Goal: Task Accomplishment & Management: Use online tool/utility

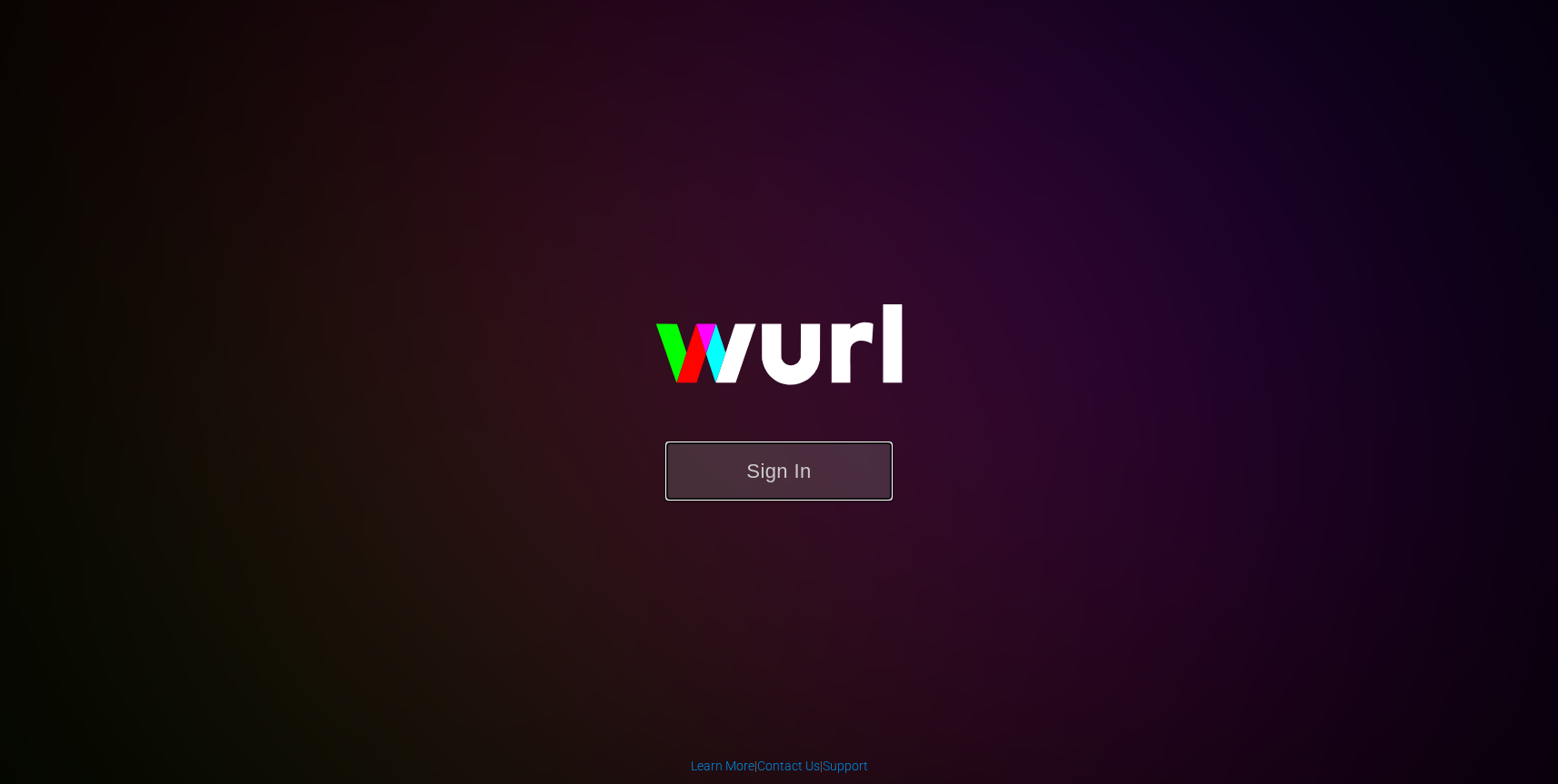
click at [802, 465] on button "Sign In" at bounding box center [779, 471] width 228 height 59
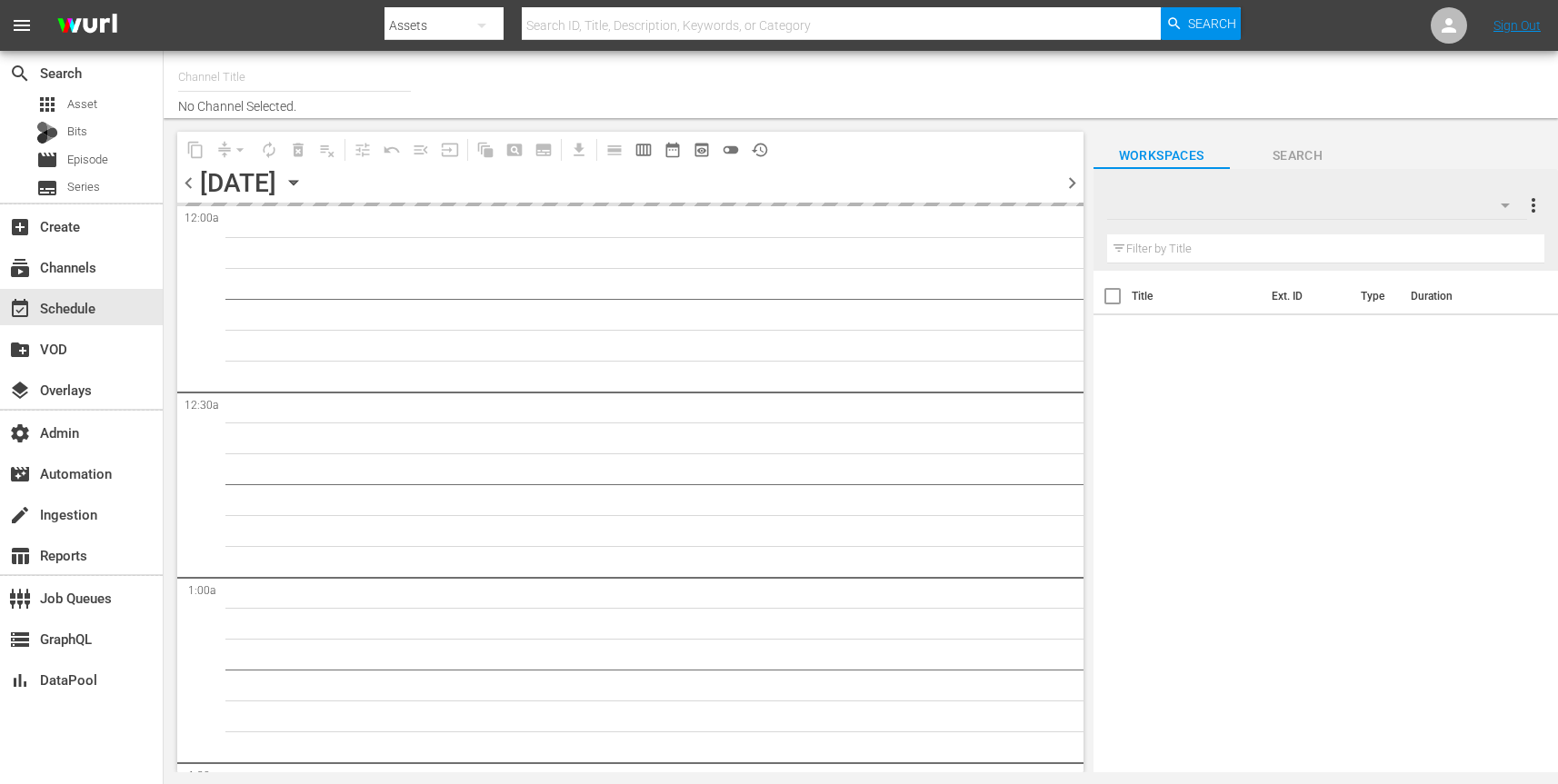
type input "AllBlk Gems (1180)"
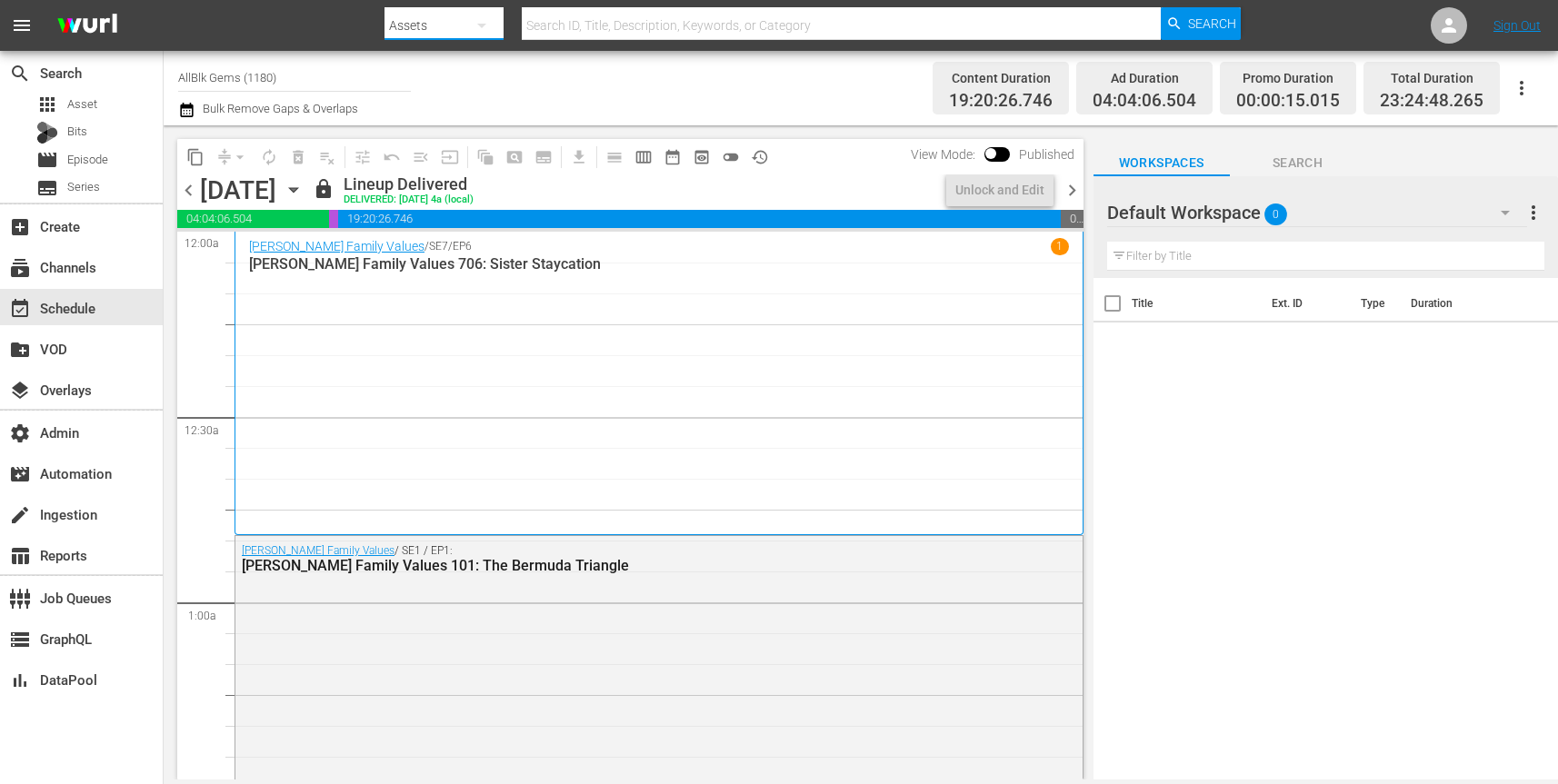
click at [486, 22] on icon "button" at bounding box center [481, 25] width 21 height 21
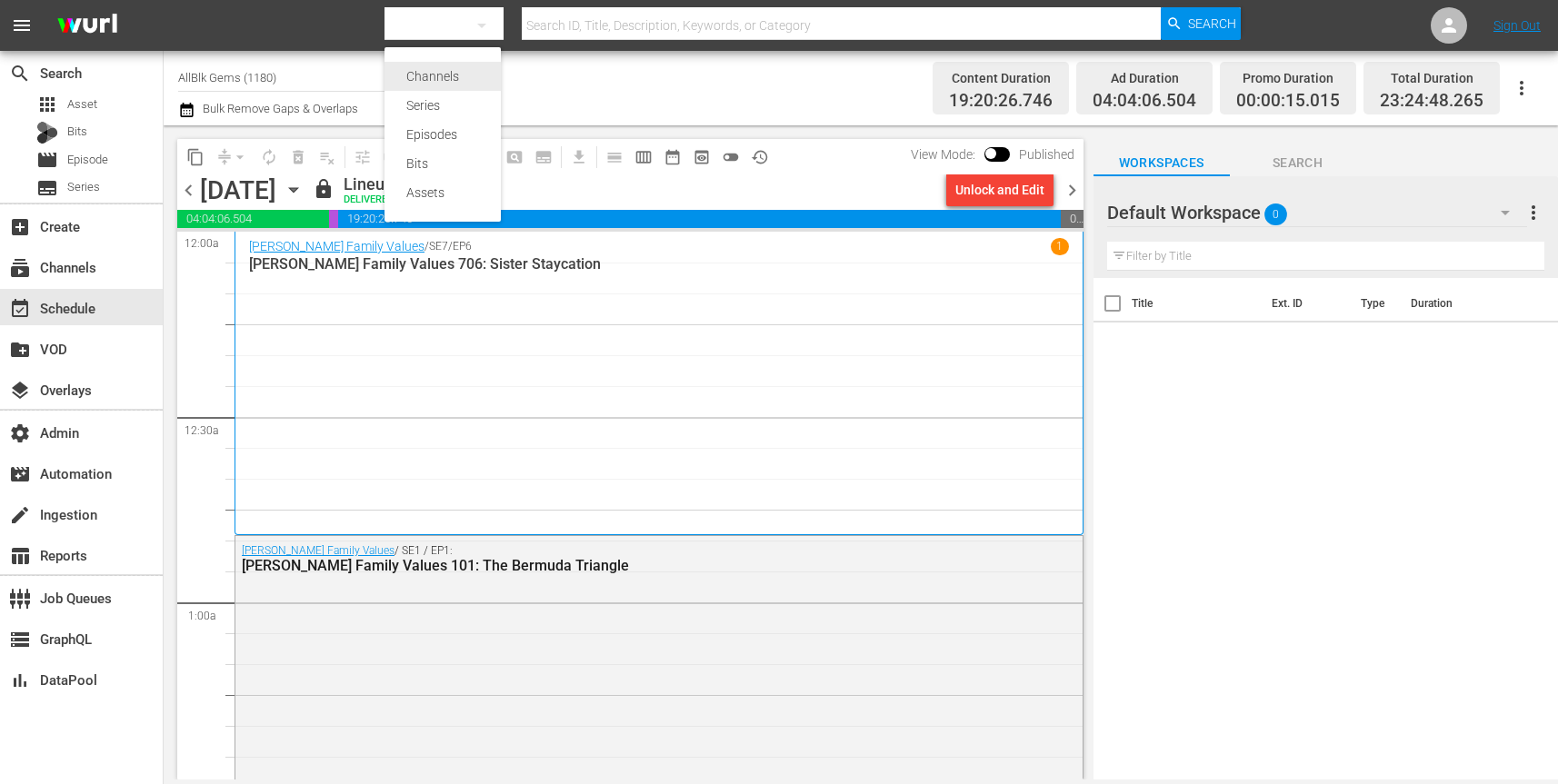
click at [444, 76] on div "Channels" at bounding box center [442, 76] width 72 height 29
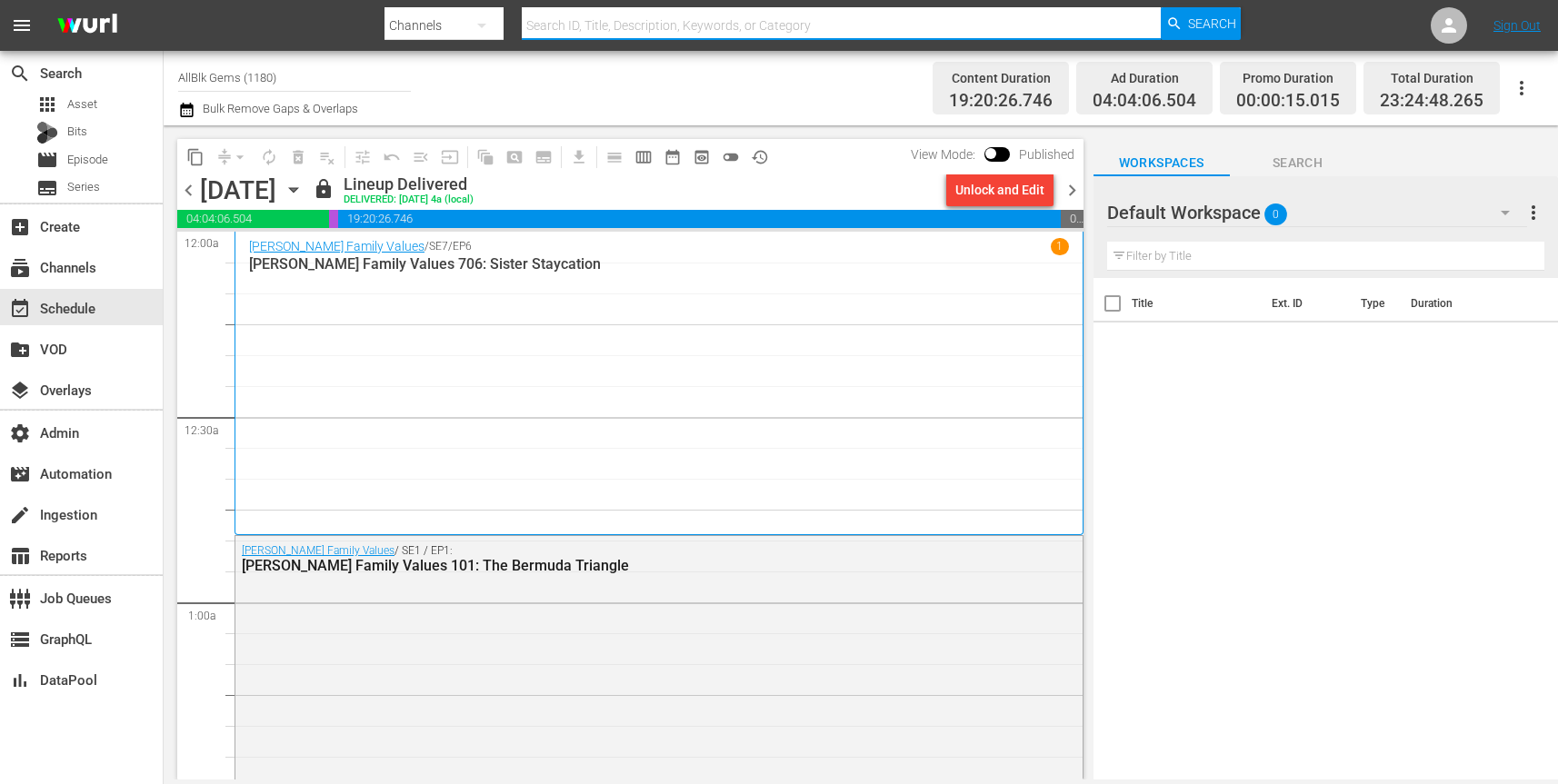
click at [605, 24] on input "text" at bounding box center [842, 25] width 639 height 44
paste input "free_tv_networks_outlaw_1"
type input "free_tv_networks_outlaw_1"
click at [1203, 24] on span "Search" at bounding box center [1212, 23] width 48 height 33
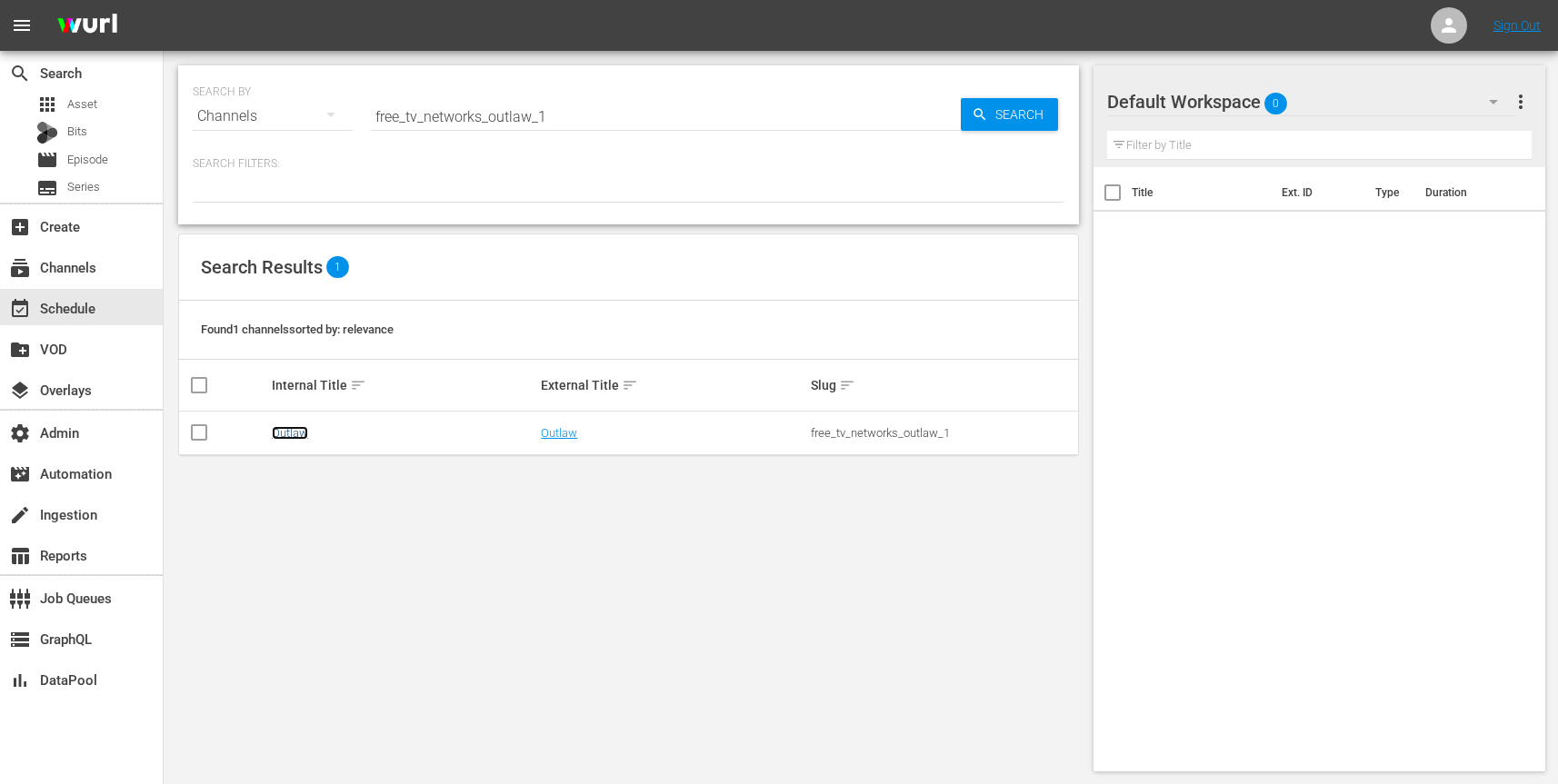
click at [295, 429] on link "Outlaw" at bounding box center [290, 433] width 36 height 14
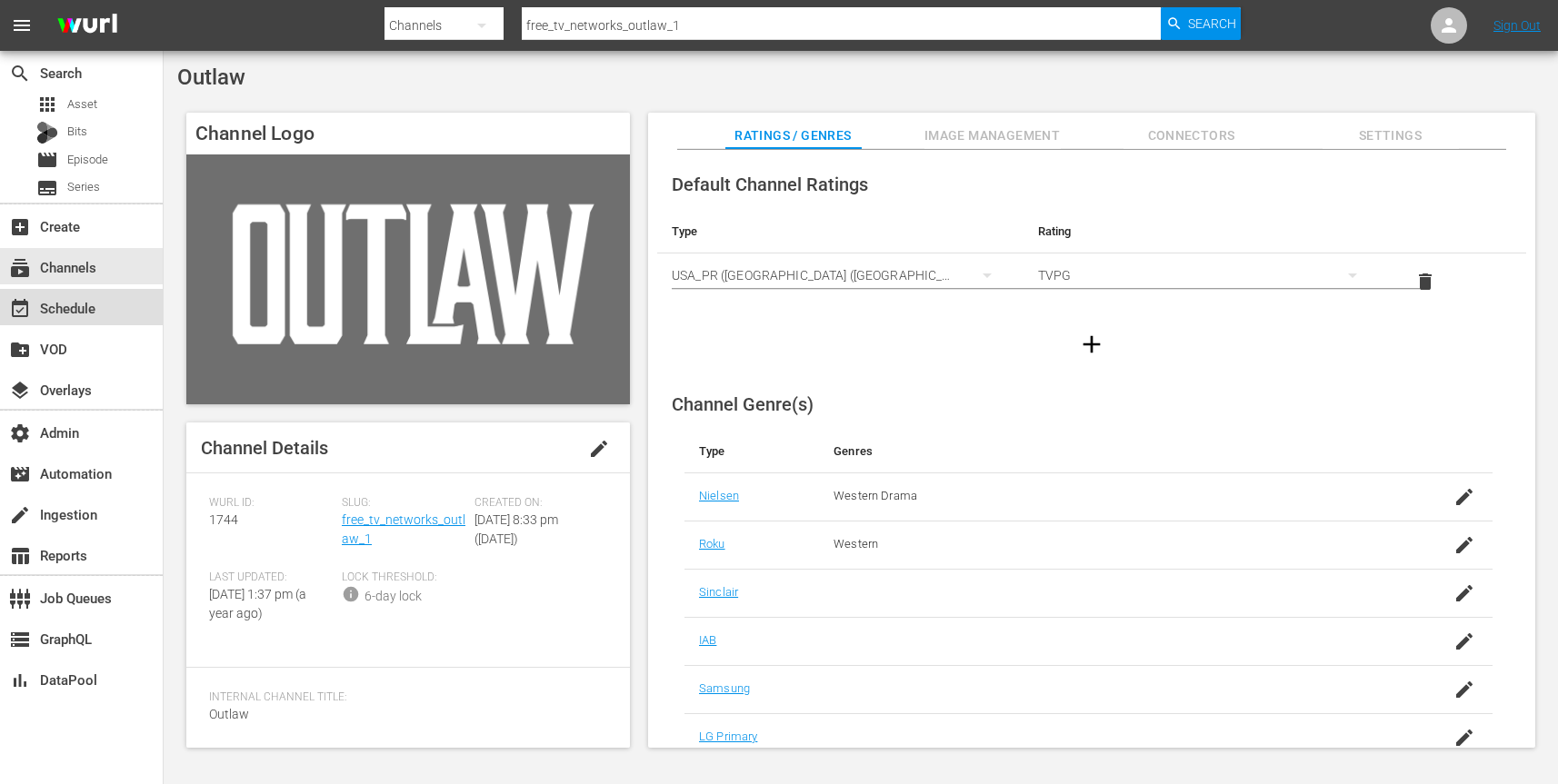
click at [92, 311] on div "event_available Schedule" at bounding box center [51, 306] width 102 height 17
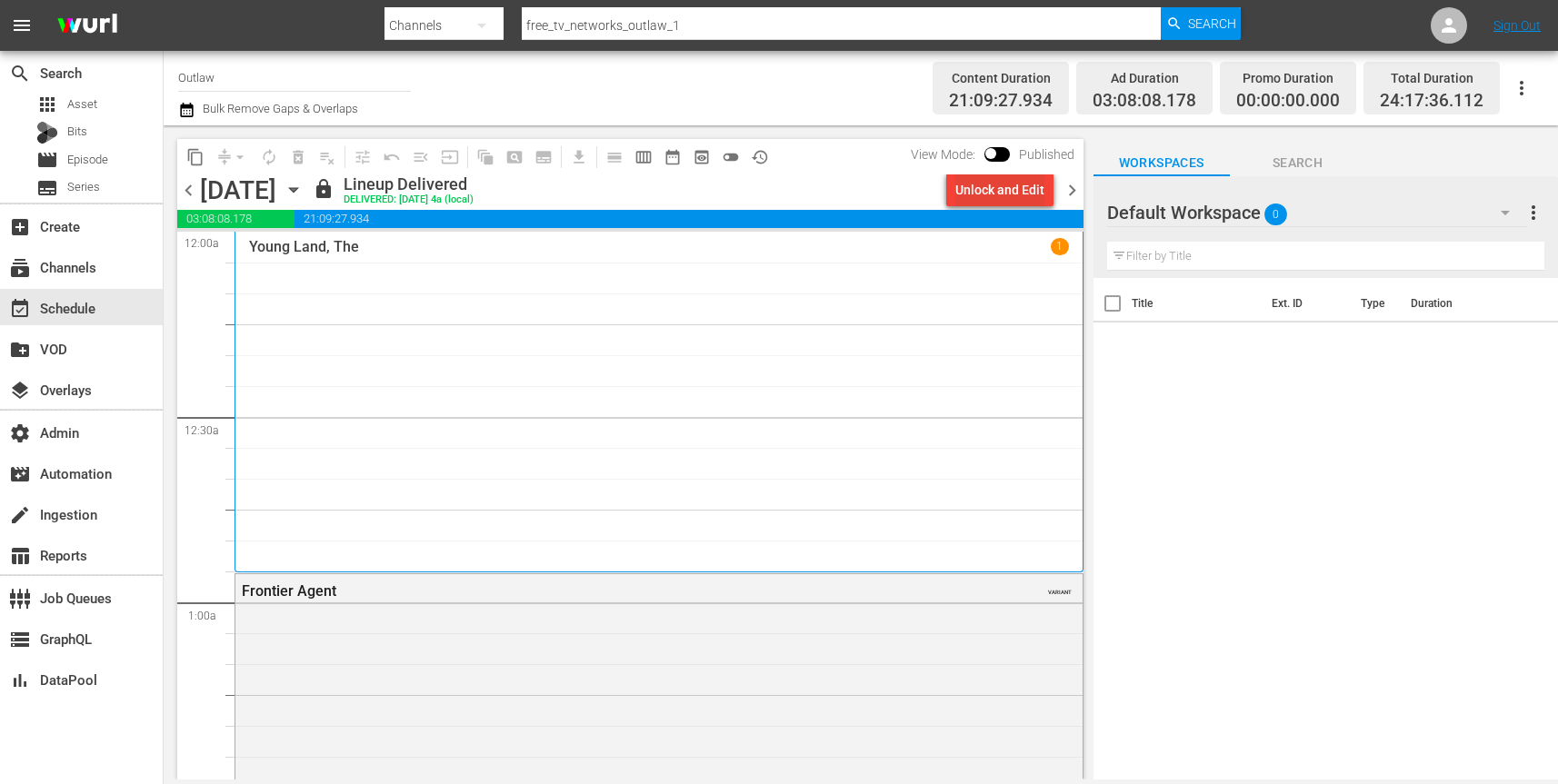
click at [994, 195] on div "Unlock and Edit" at bounding box center [1000, 189] width 89 height 33
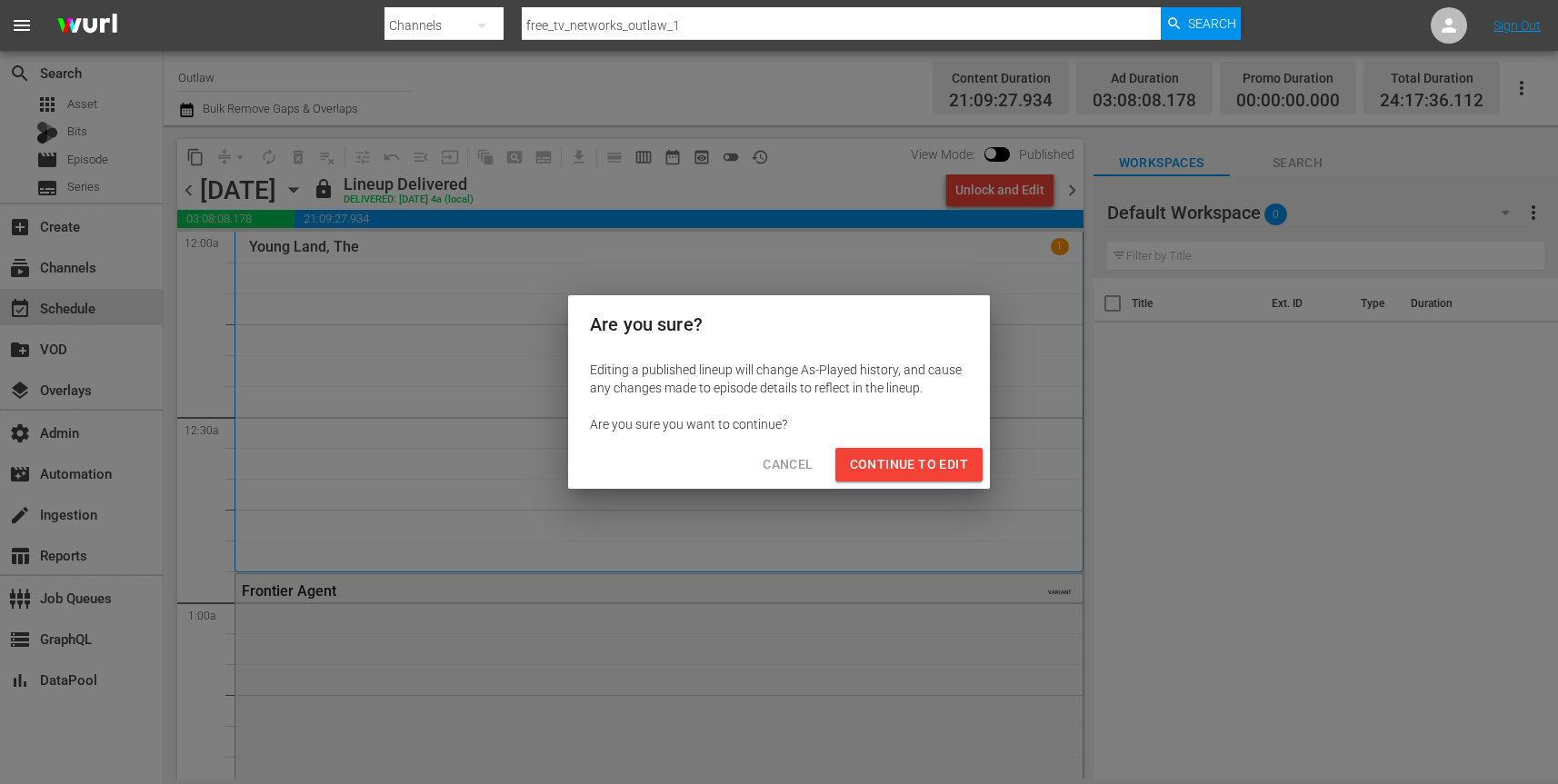
click at [937, 467] on span "Continue to Edit" at bounding box center [909, 464] width 118 height 22
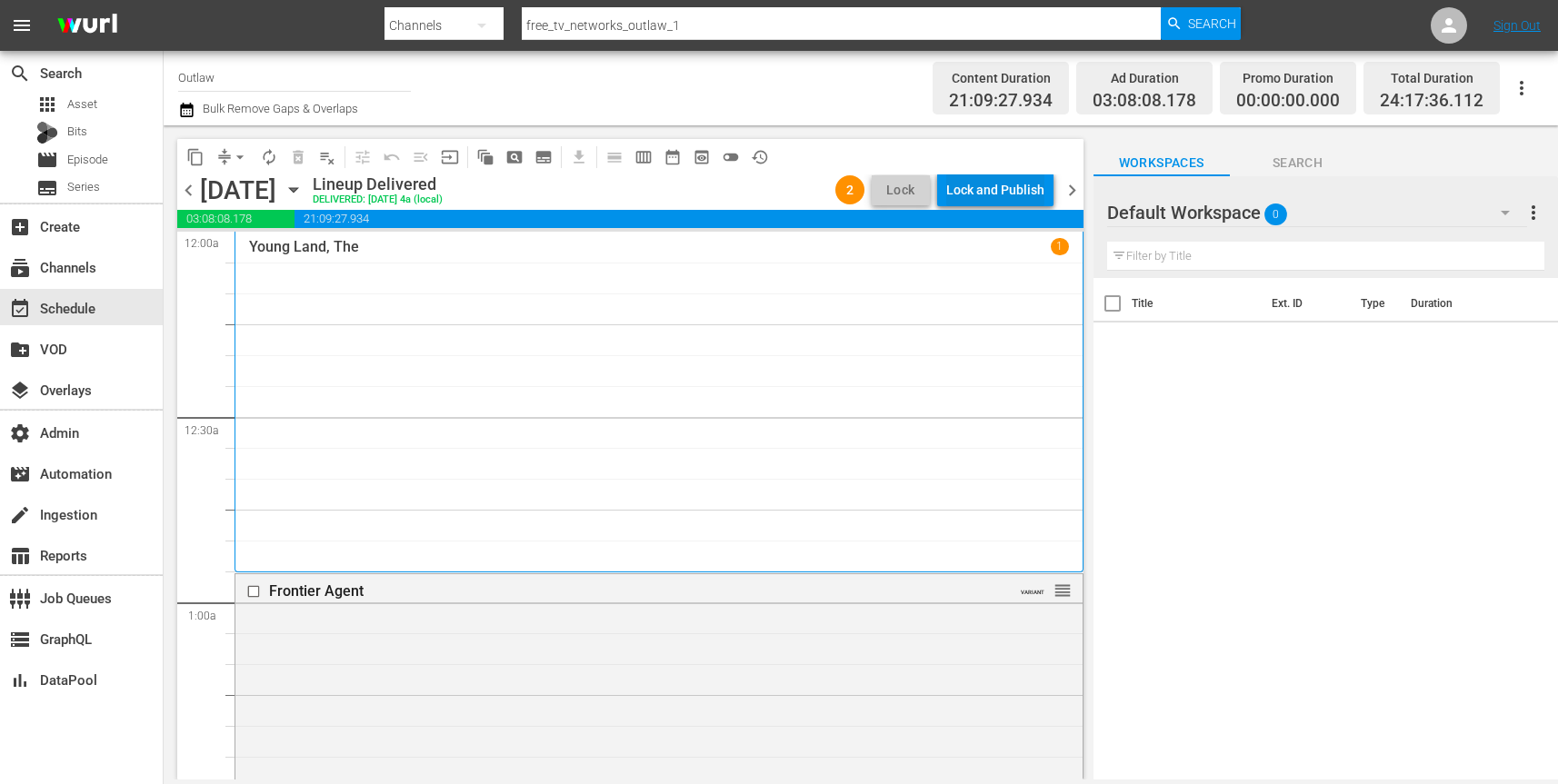
click at [999, 191] on div "Lock and Publish" at bounding box center [995, 189] width 98 height 33
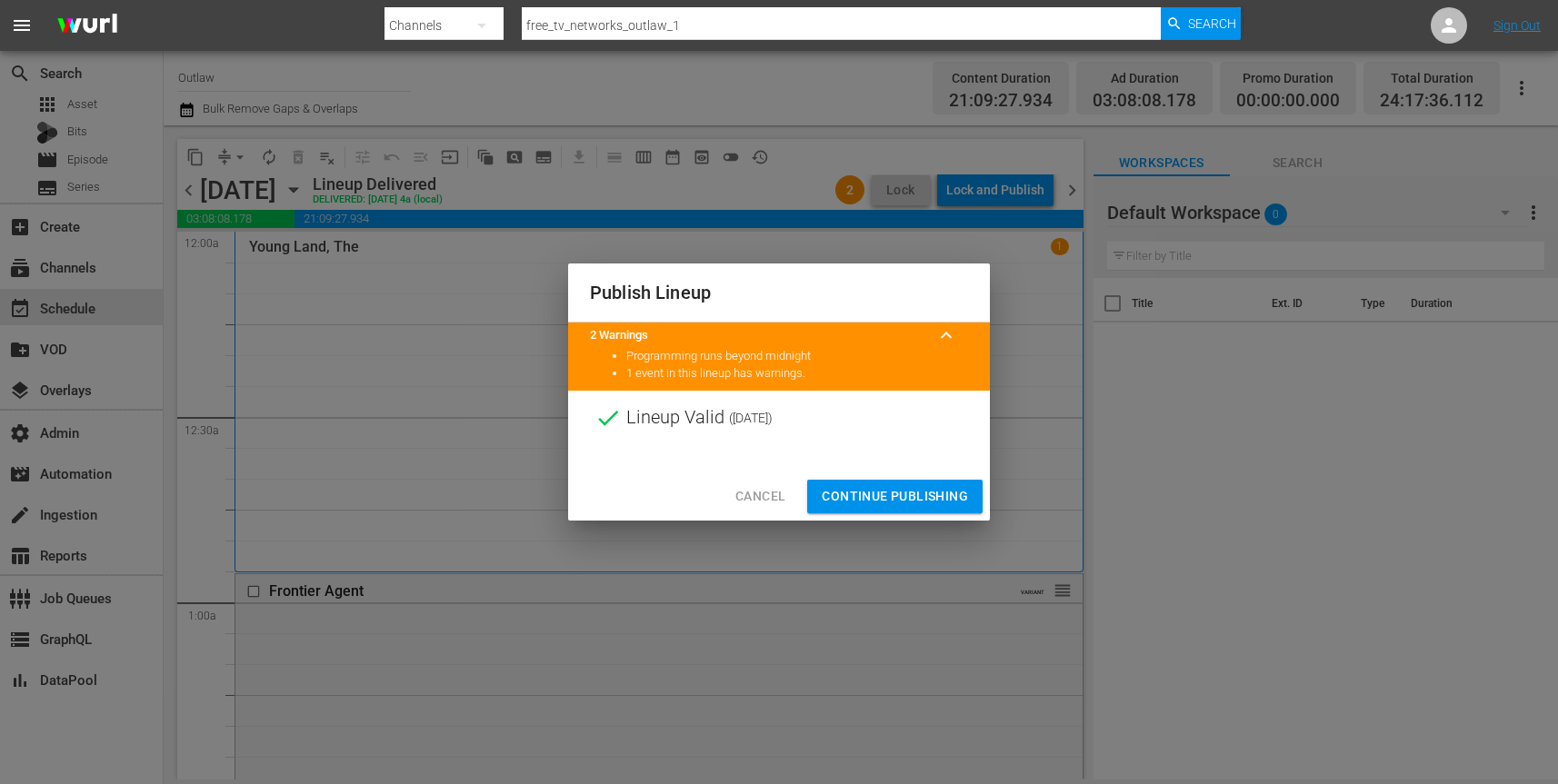
click at [922, 493] on span "Continue Publishing" at bounding box center [895, 496] width 147 height 22
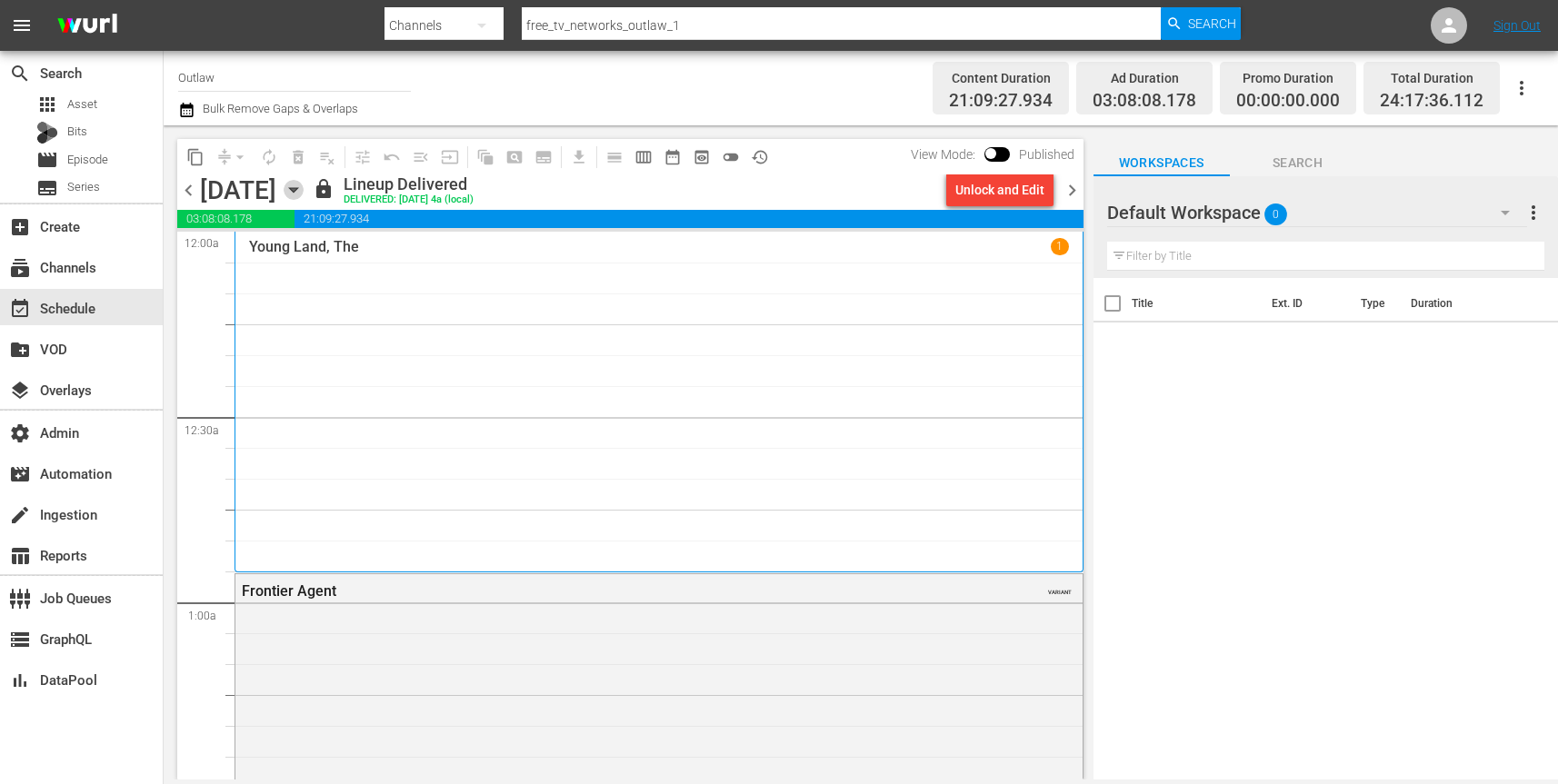
click at [297, 189] on icon "button" at bounding box center [293, 190] width 8 height 5
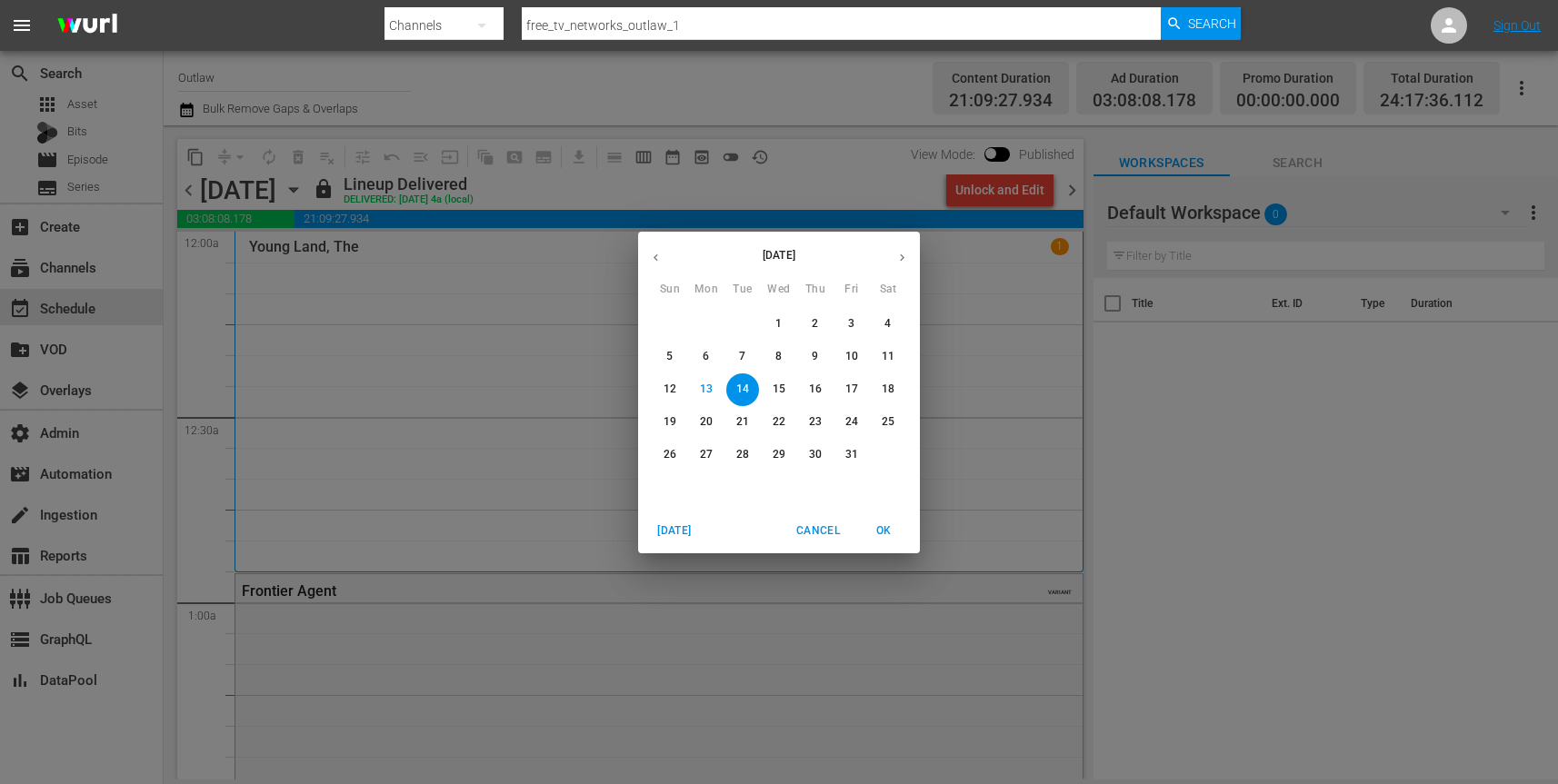
click at [780, 393] on p "15" at bounding box center [779, 389] width 13 height 16
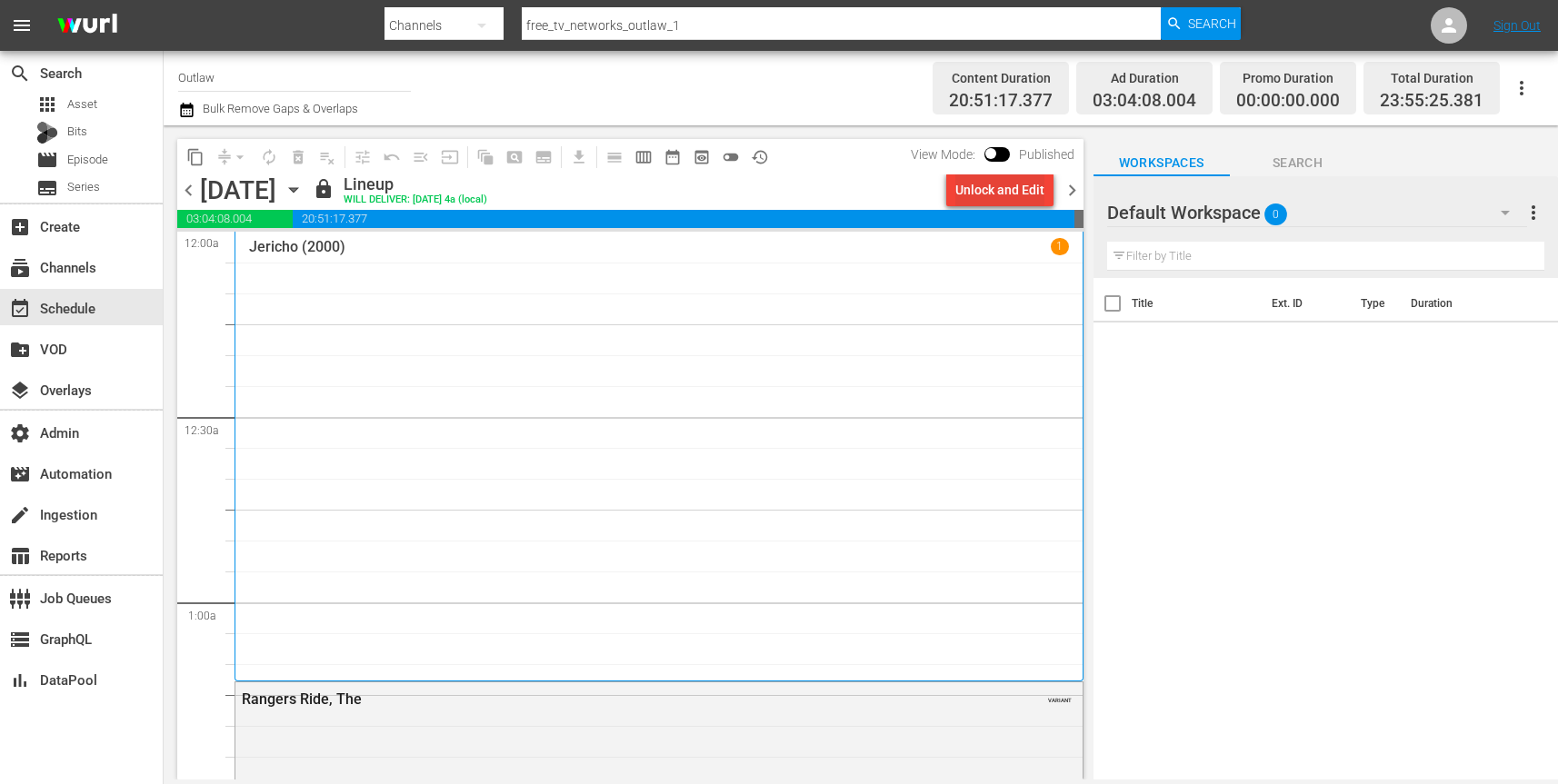
click at [1017, 195] on div "Unlock and Edit" at bounding box center [1000, 189] width 89 height 33
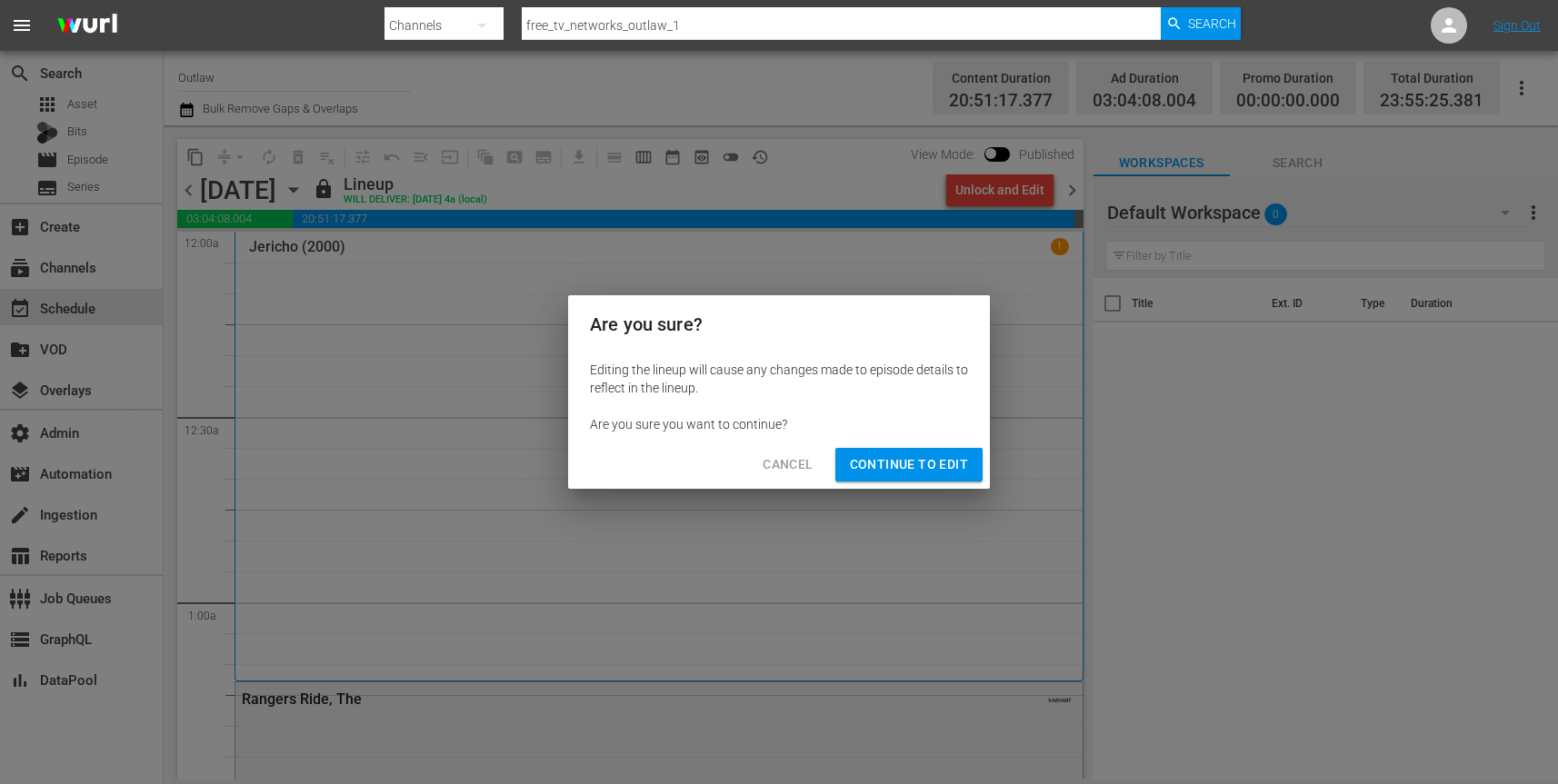
click at [931, 459] on span "Continue to Edit" at bounding box center [909, 464] width 118 height 22
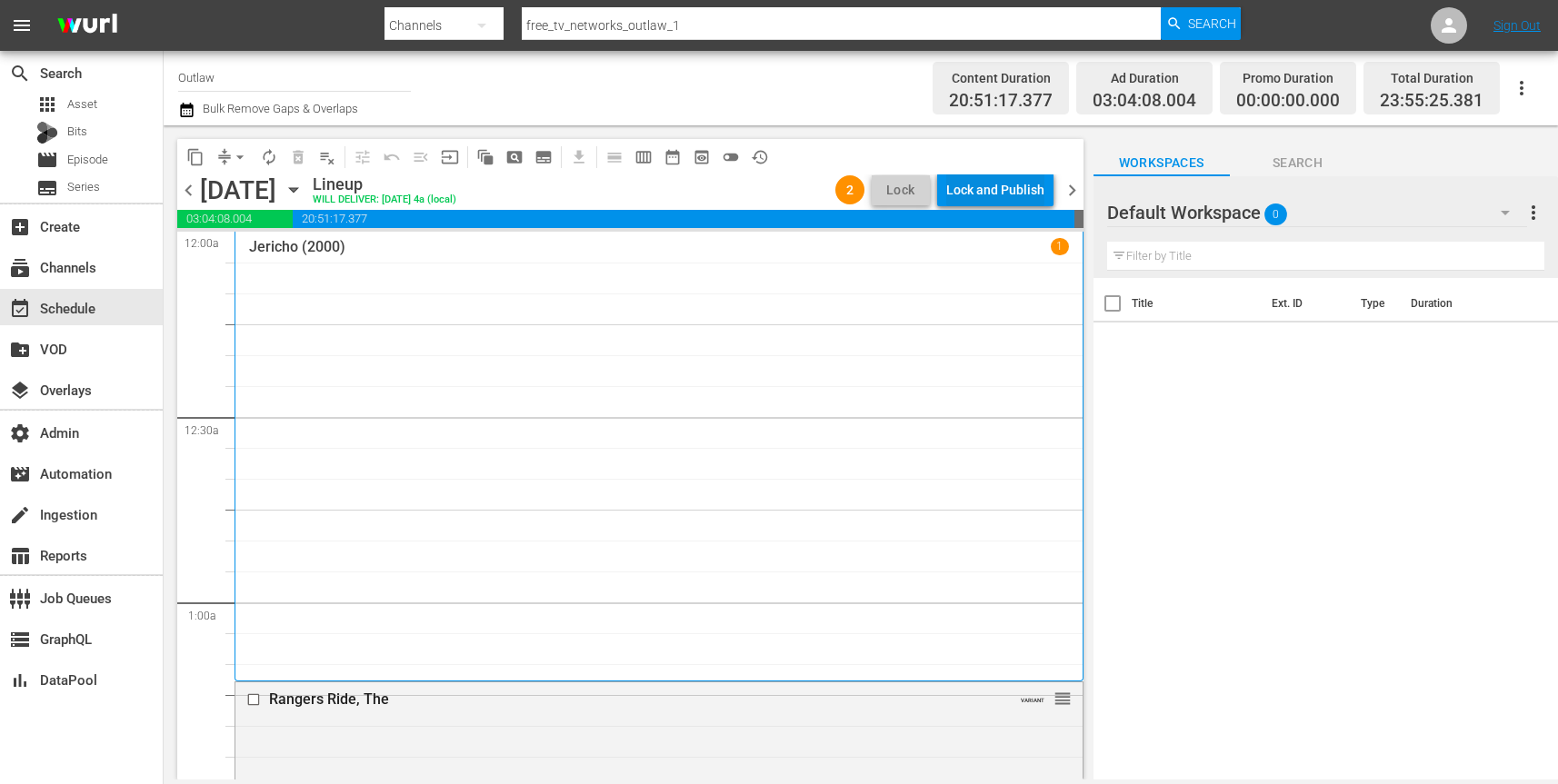
click at [1009, 196] on div "Lock and Publish" at bounding box center [995, 189] width 98 height 33
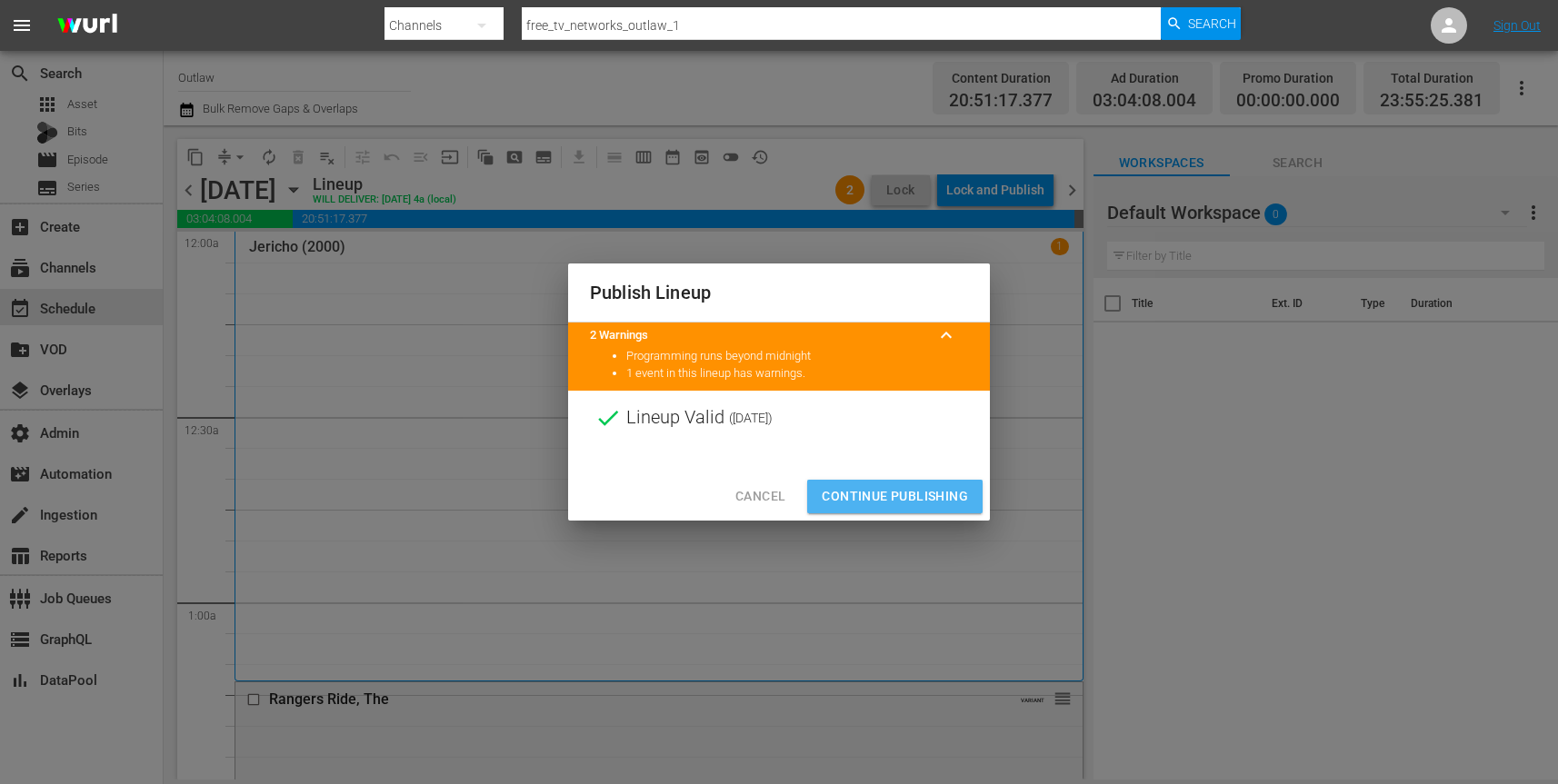
click at [891, 503] on span "Continue Publishing" at bounding box center [895, 496] width 147 height 22
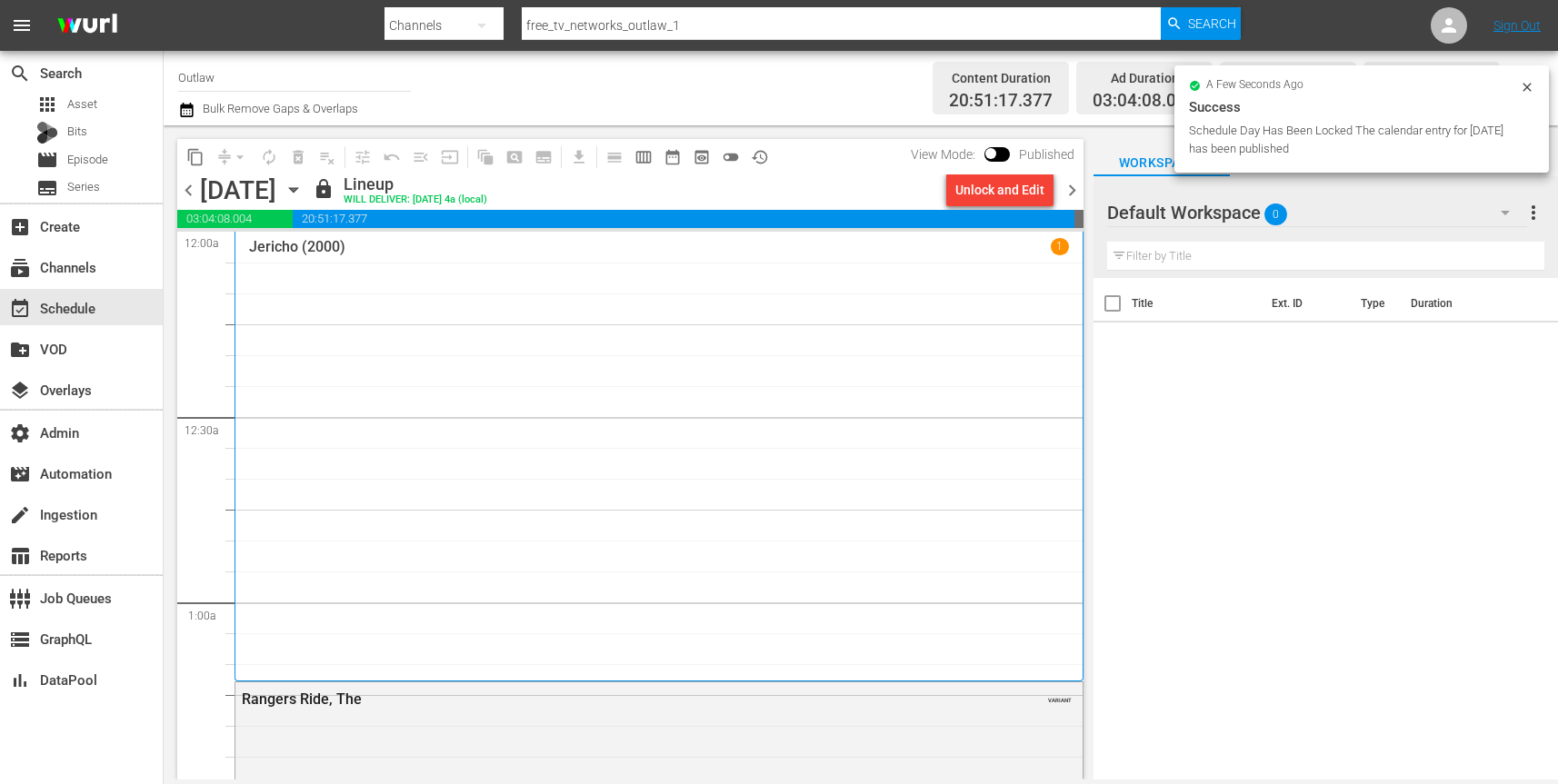
click at [304, 186] on icon "button" at bounding box center [294, 190] width 20 height 20
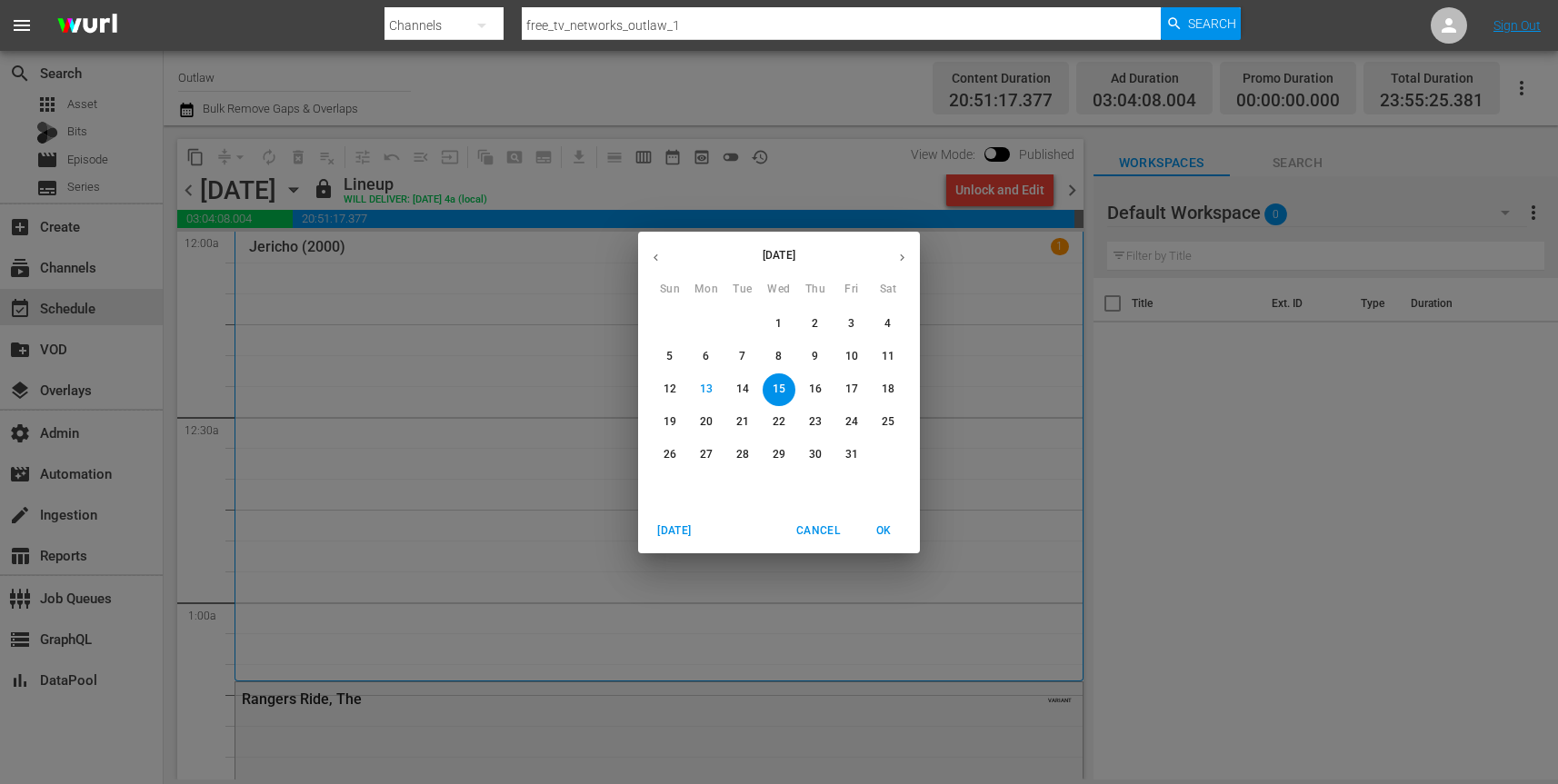
click at [818, 389] on p "16" at bounding box center [816, 389] width 13 height 16
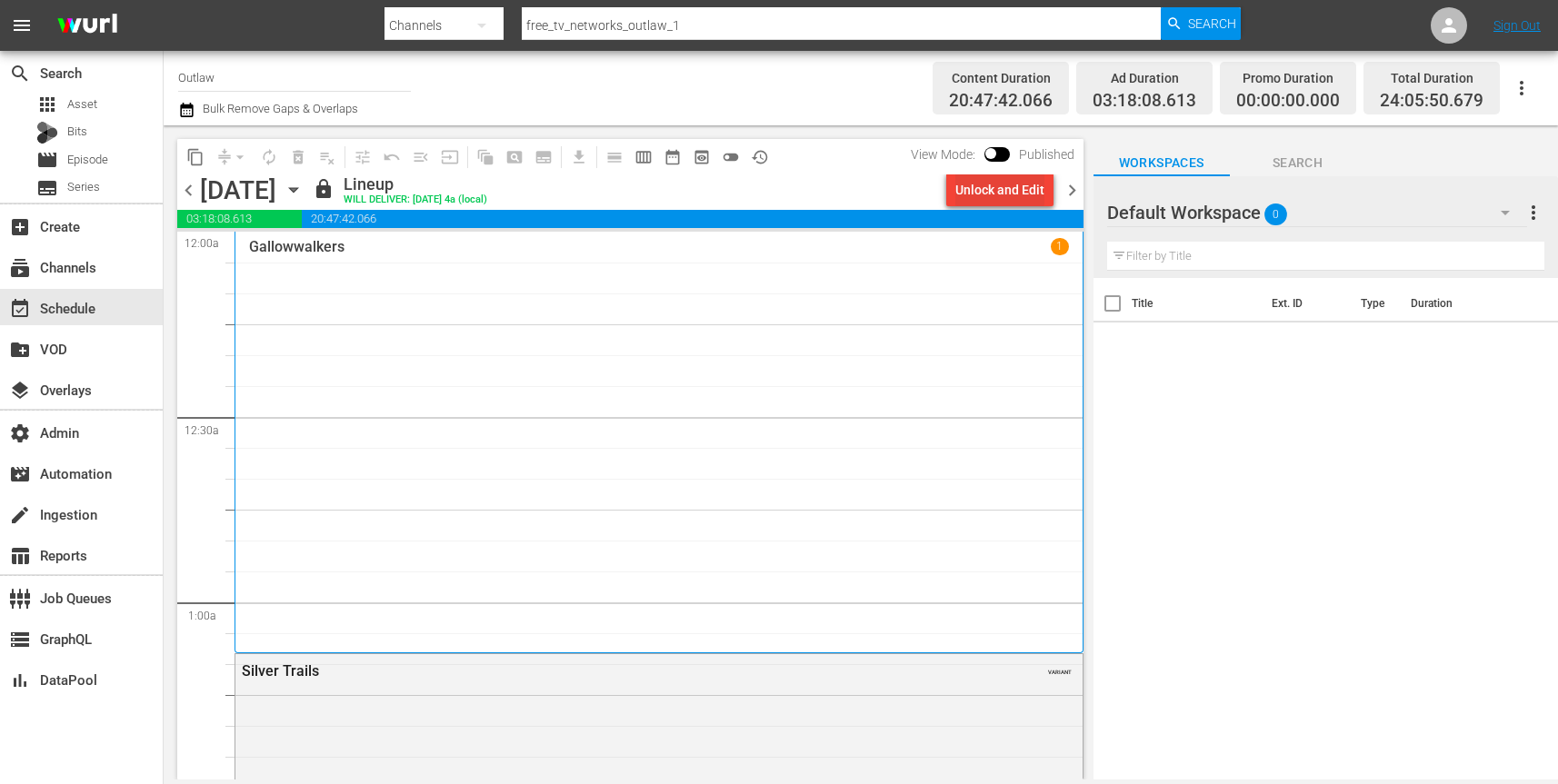
click at [1012, 192] on div "Unlock and Edit" at bounding box center [1000, 189] width 89 height 33
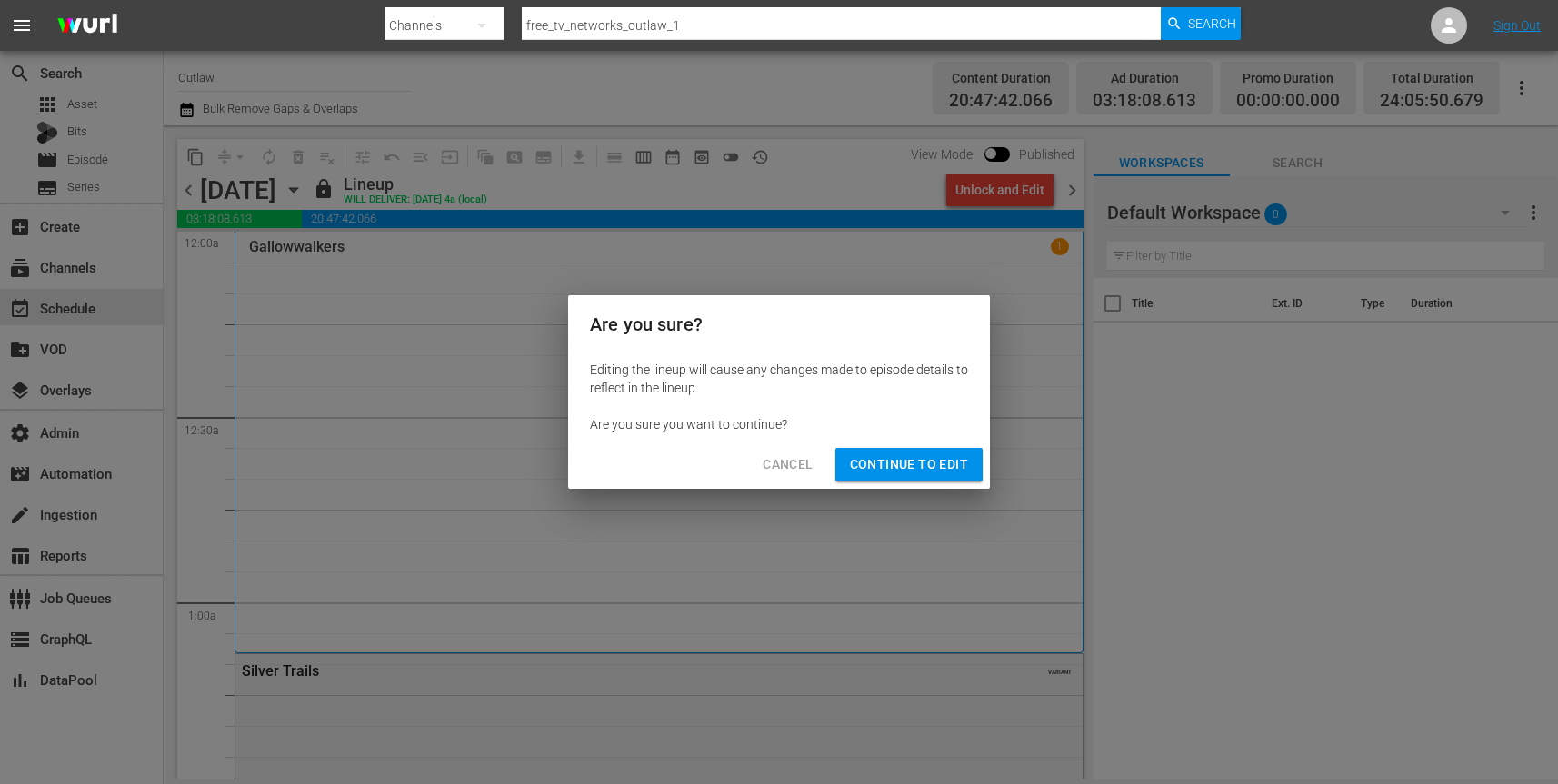
click at [921, 471] on span "Continue to Edit" at bounding box center [909, 464] width 118 height 22
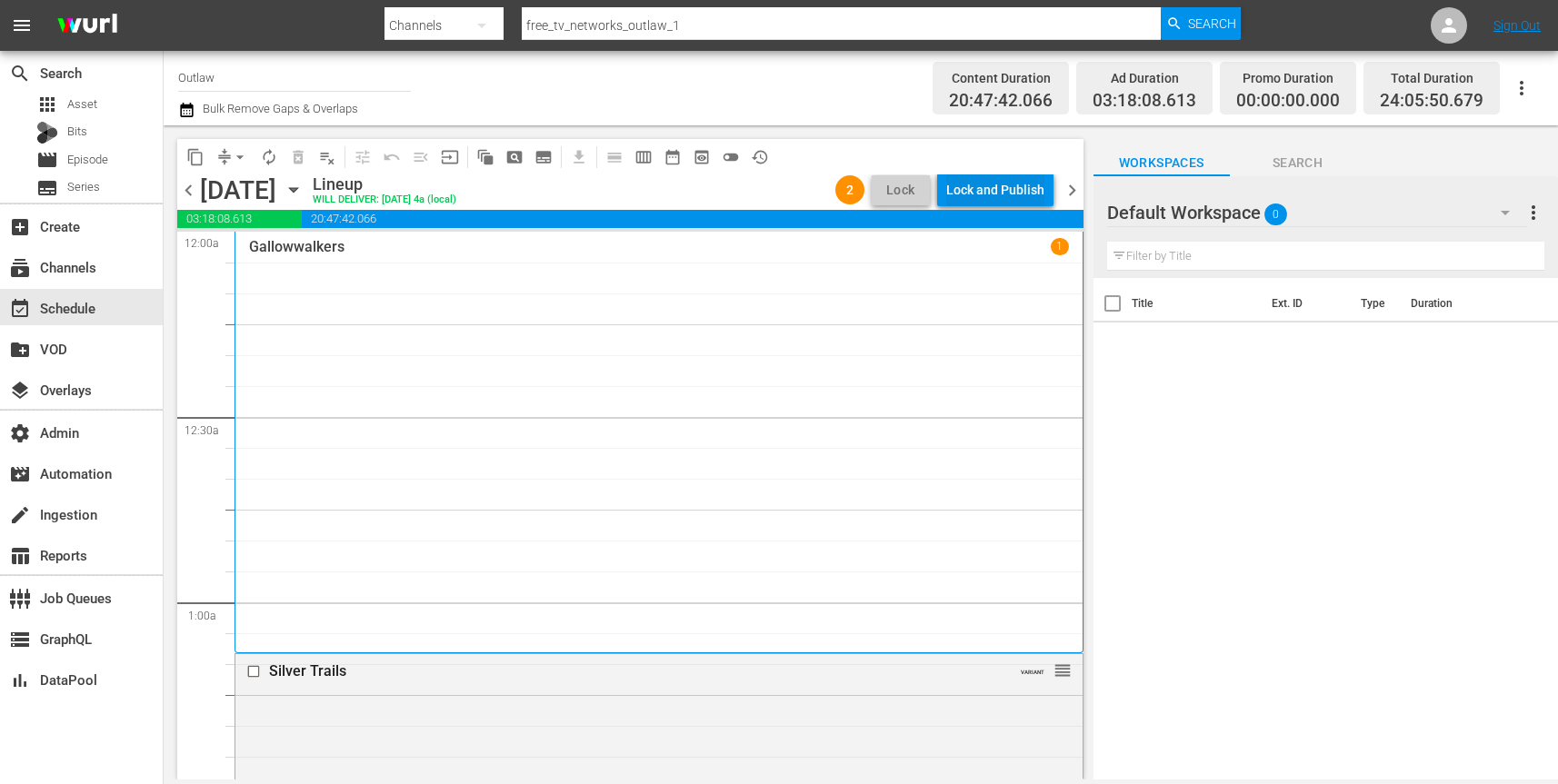
click at [999, 198] on div "Lock and Publish" at bounding box center [995, 189] width 98 height 33
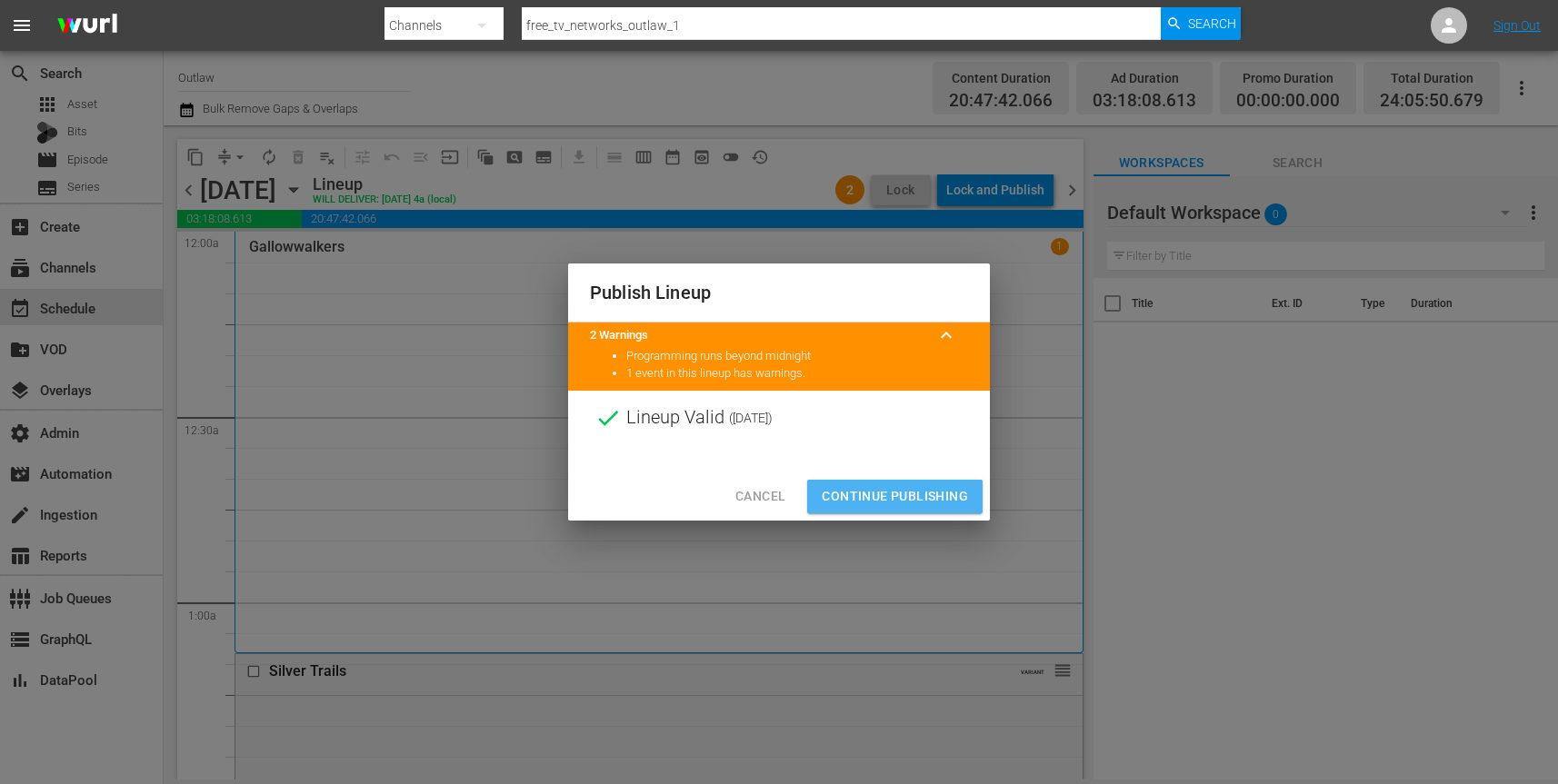
click at [897, 499] on span "Continue Publishing" at bounding box center [895, 496] width 147 height 22
